Goal: Obtain resource: Obtain resource

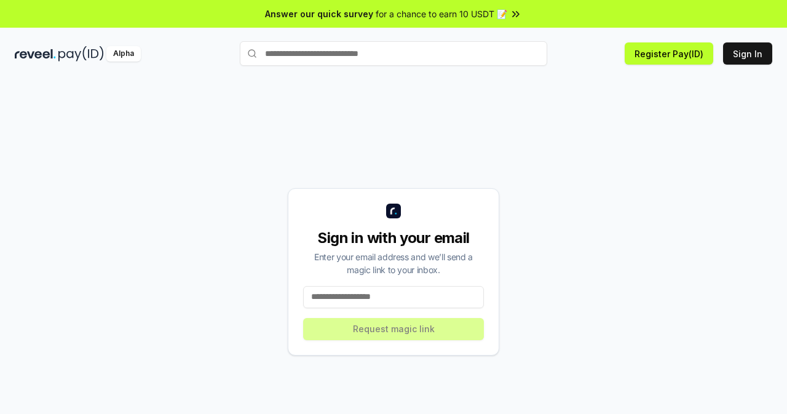
click at [384, 301] on input at bounding box center [393, 297] width 181 height 22
click at [389, 298] on input at bounding box center [393, 297] width 181 height 22
